Goal: Task Accomplishment & Management: Use online tool/utility

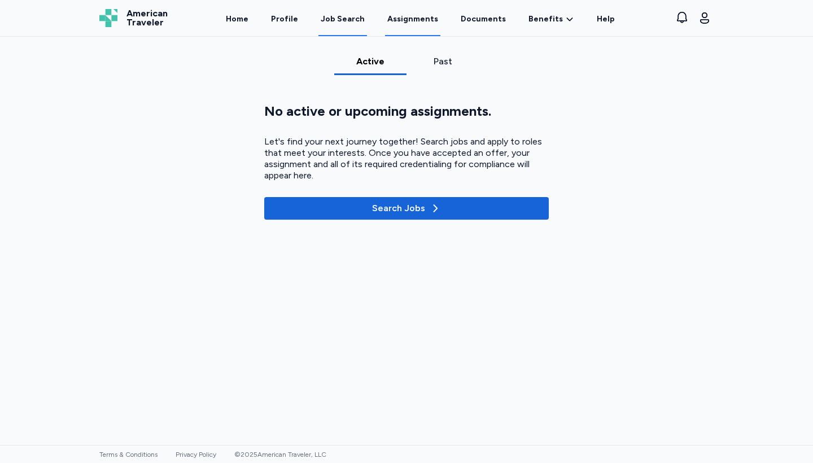
click at [341, 17] on div "Job Search" at bounding box center [343, 19] width 44 height 11
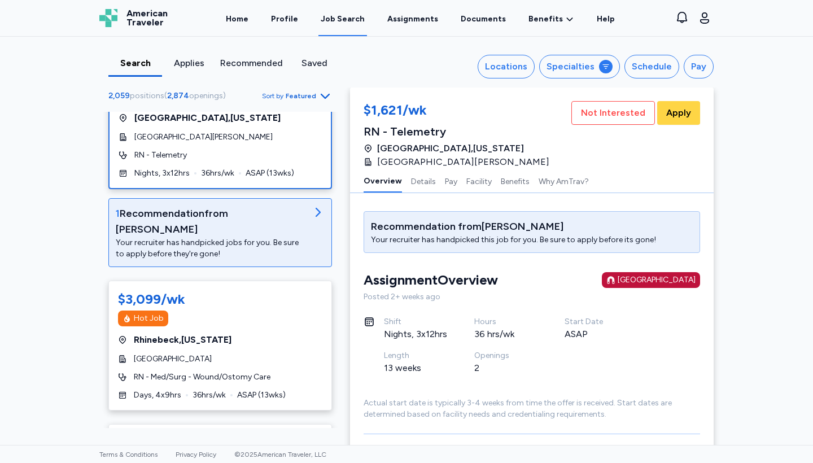
scroll to position [344, 0]
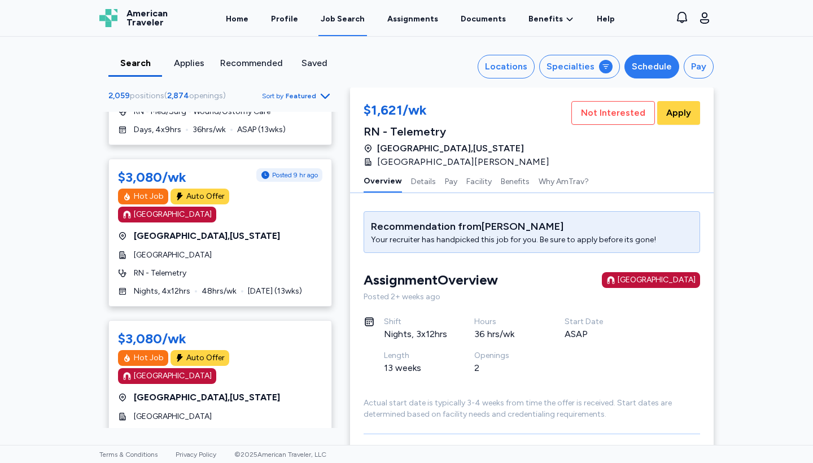
click at [642, 67] on div "Schedule" at bounding box center [652, 67] width 40 height 14
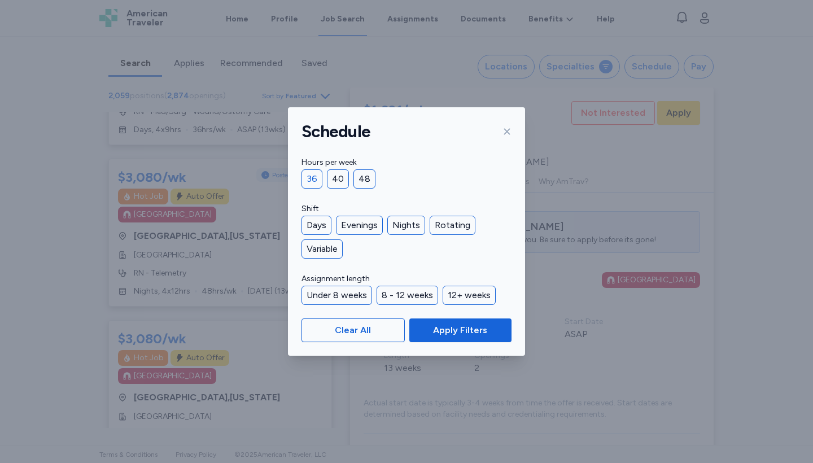
click at [309, 172] on div "36" at bounding box center [312, 178] width 21 height 19
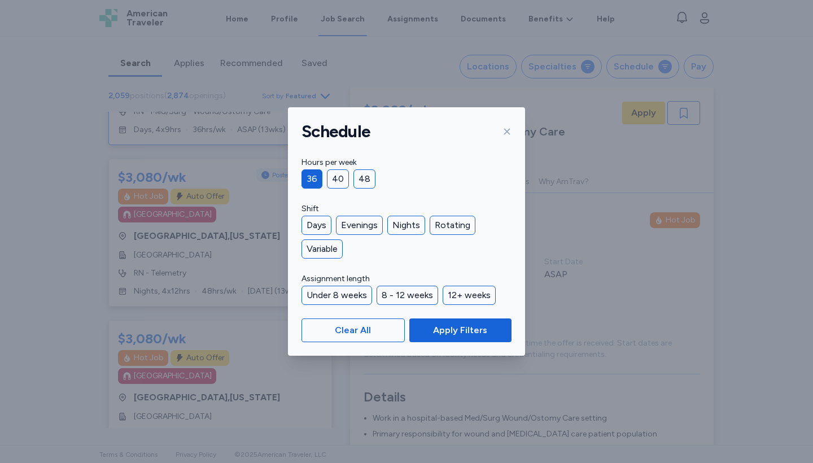
scroll to position [1, 0]
click at [461, 342] on button "Apply Filters" at bounding box center [460, 330] width 102 height 24
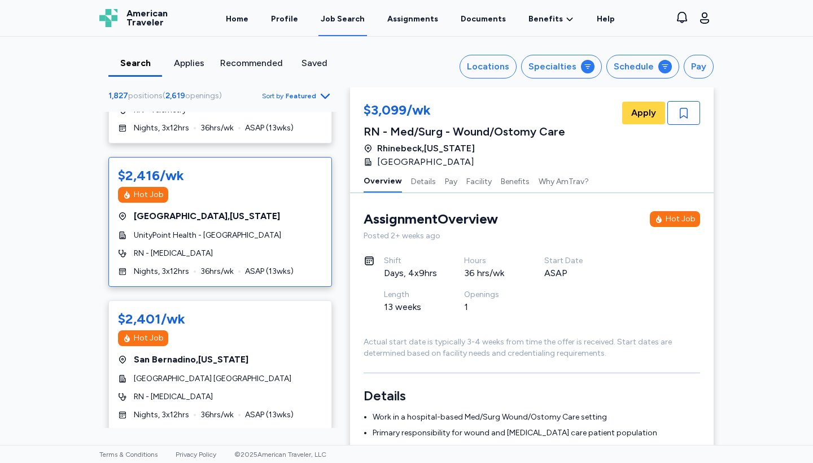
scroll to position [1182, 0]
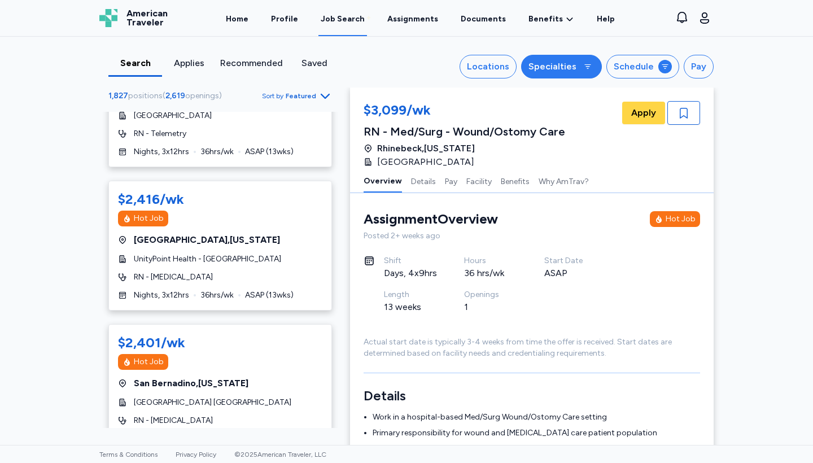
click at [550, 71] on div "Specialties" at bounding box center [552, 67] width 48 height 14
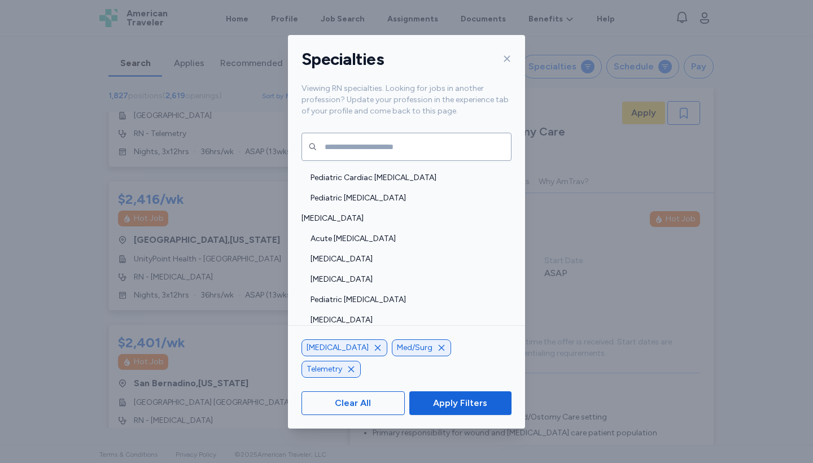
scroll to position [204, 0]
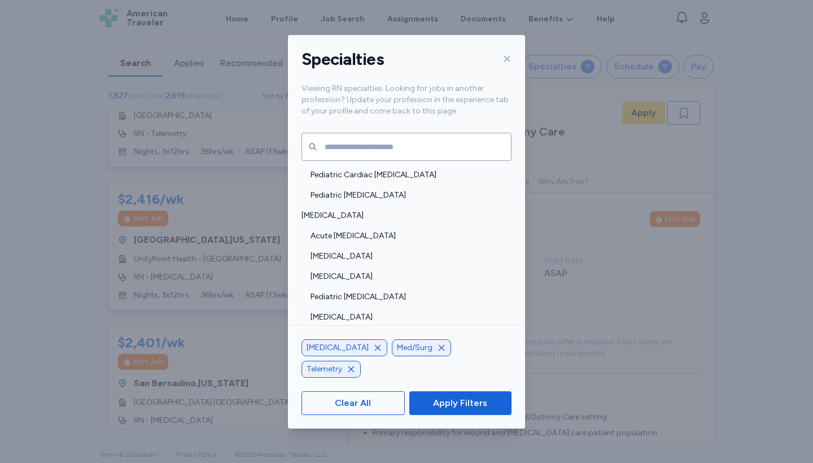
click at [373, 352] on icon "button" at bounding box center [377, 347] width 9 height 9
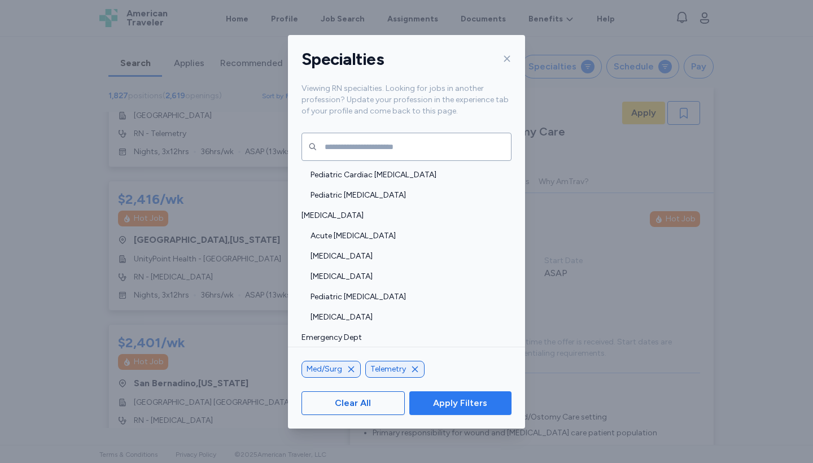
click at [460, 401] on span "Apply Filters" at bounding box center [460, 403] width 54 height 14
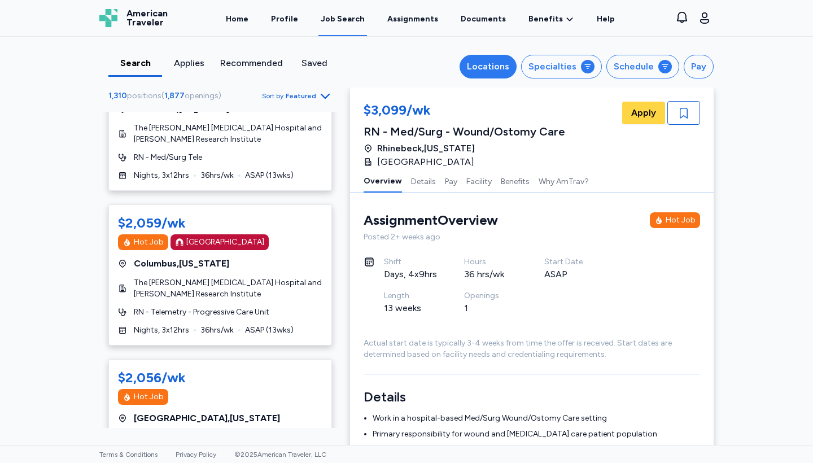
click at [507, 63] on div "Locations" at bounding box center [488, 67] width 42 height 14
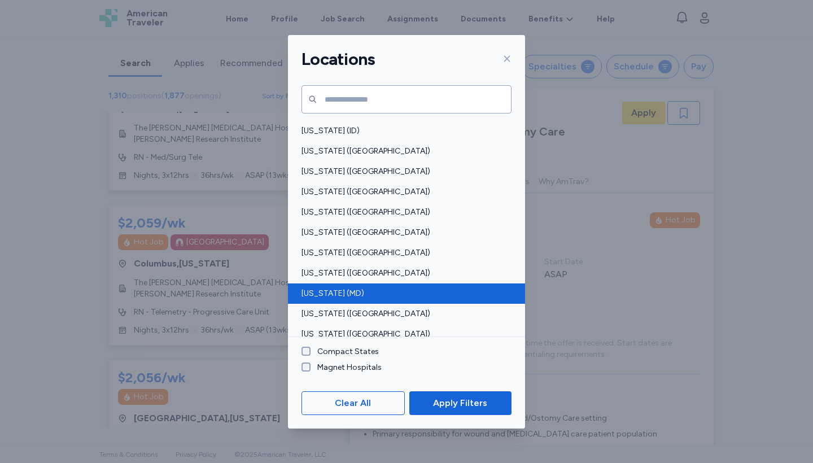
scroll to position [237, 0]
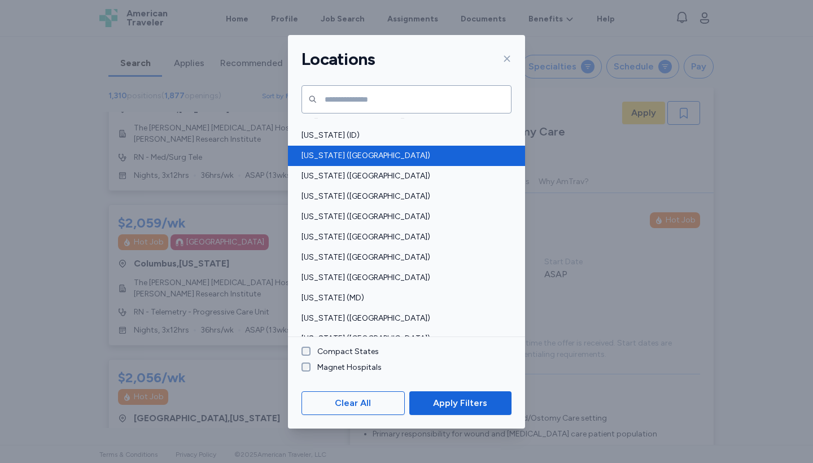
click at [344, 158] on span "[US_STATE] ([GEOGRAPHIC_DATA])" at bounding box center [403, 155] width 203 height 11
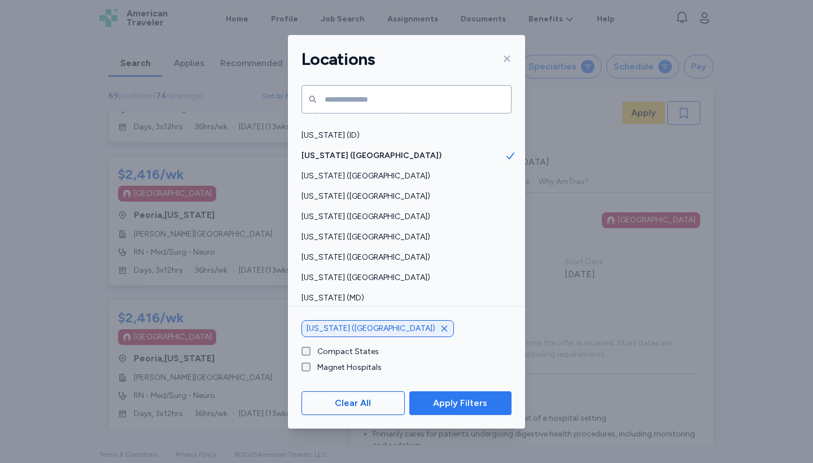
click at [458, 404] on span "Apply Filters" at bounding box center [460, 403] width 54 height 14
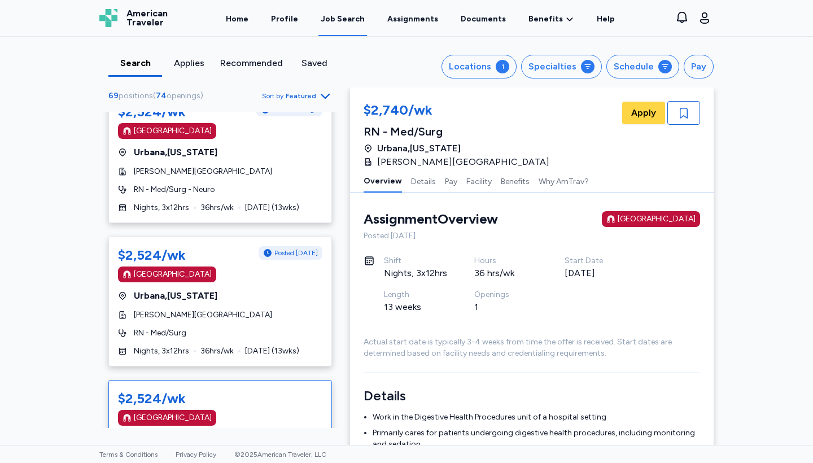
scroll to position [496, 0]
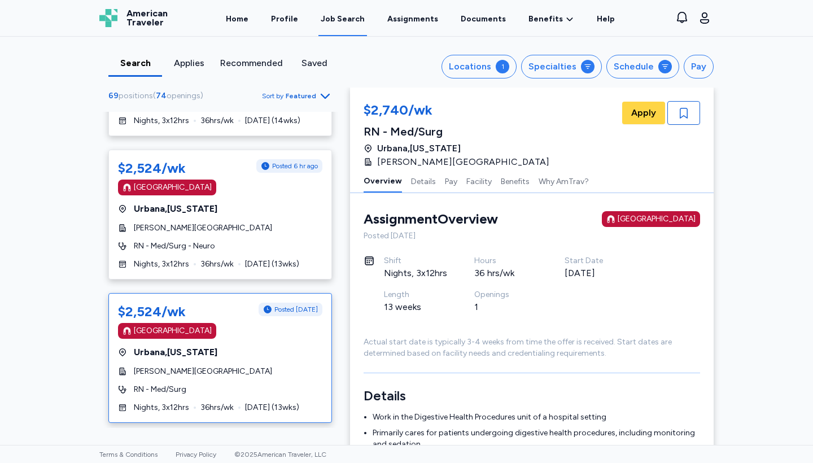
click at [238, 349] on div "$2,524/wk Posted [DATE] [GEOGRAPHIC_DATA] [GEOGRAPHIC_DATA] , [US_STATE] [PERSO…" at bounding box center [220, 358] width 224 height 130
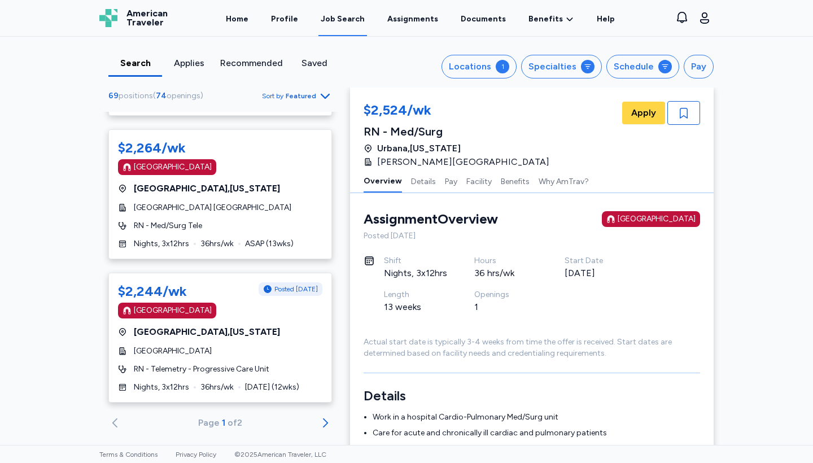
scroll to position [7050, 0]
click at [324, 417] on icon "Go to next 50 jobs" at bounding box center [325, 424] width 14 height 14
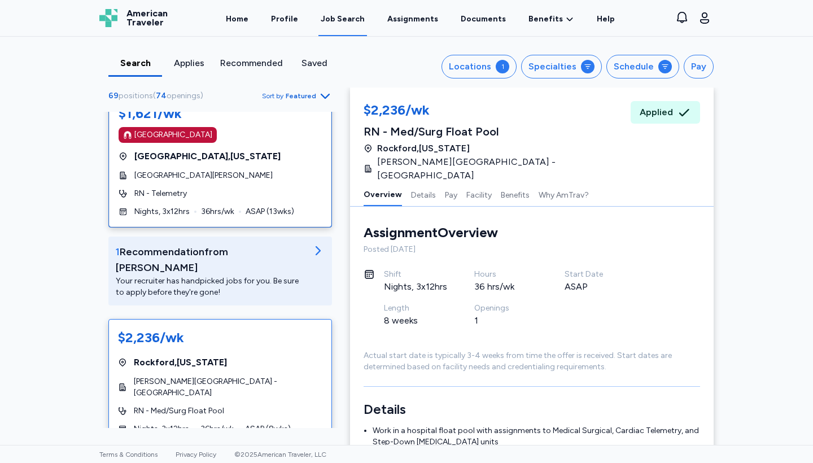
scroll to position [59, 0]
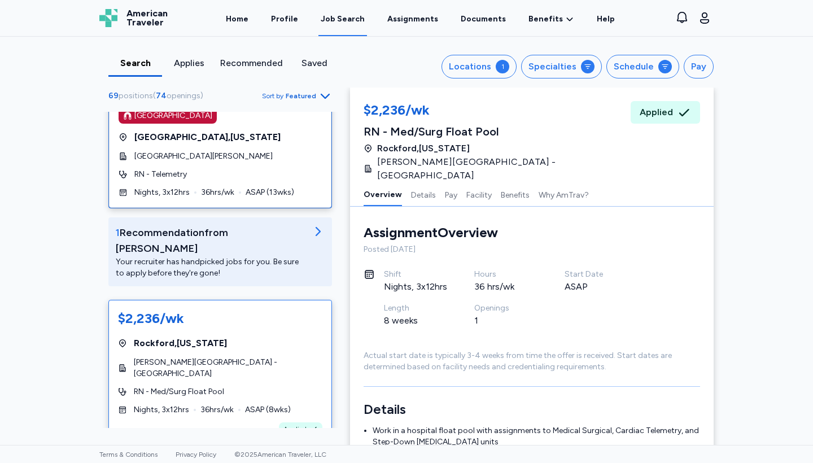
click at [301, 338] on div "$2,236/wk [GEOGRAPHIC_DATA] , [US_STATE] [PERSON_NAME][GEOGRAPHIC_DATA] - [GEOG…" at bounding box center [220, 373] width 224 height 146
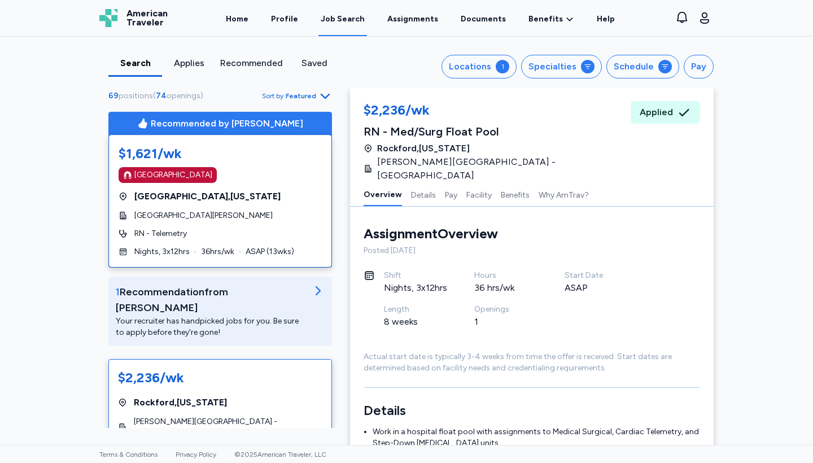
scroll to position [0, 0]
